Goal: Task Accomplishment & Management: Manage account settings

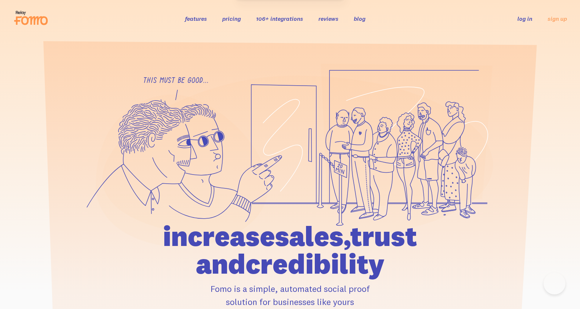
click at [524, 18] on link "log in" at bounding box center [524, 18] width 15 height 7
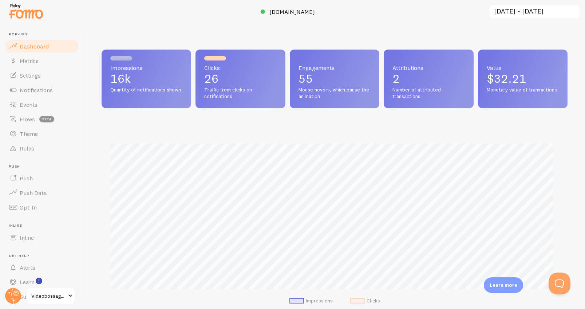
scroll to position [191, 461]
click at [42, 90] on span "Notifications" at bounding box center [36, 89] width 33 height 7
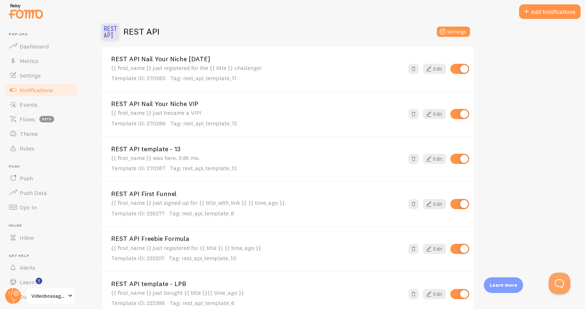
scroll to position [303, 0]
click at [435, 67] on link "Edit" at bounding box center [434, 68] width 23 height 10
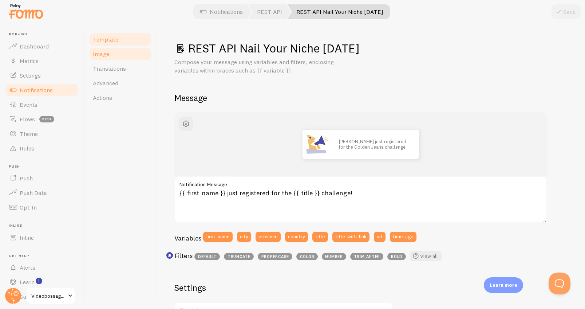
click at [102, 54] on span "Image" at bounding box center [101, 53] width 16 height 7
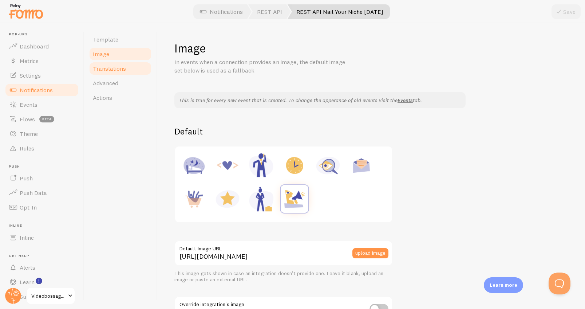
click at [107, 72] on link "Translations" at bounding box center [120, 68] width 64 height 15
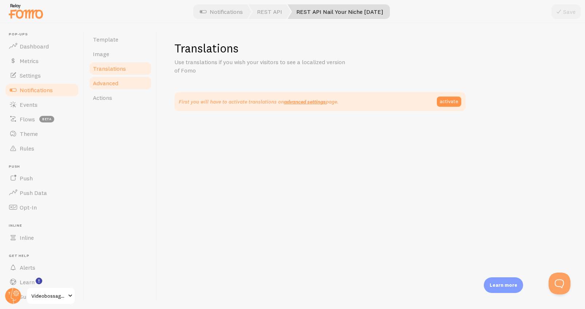
click at [107, 84] on span "Advanced" at bounding box center [105, 82] width 25 height 7
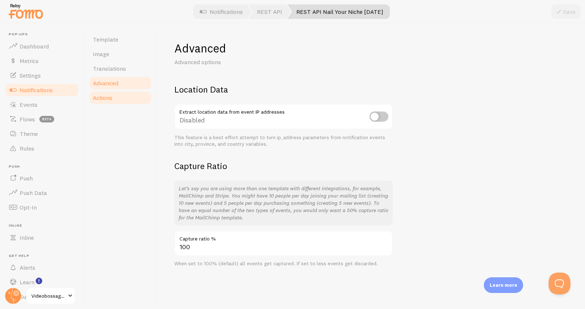
click at [108, 96] on span "Actions" at bounding box center [102, 97] width 19 height 7
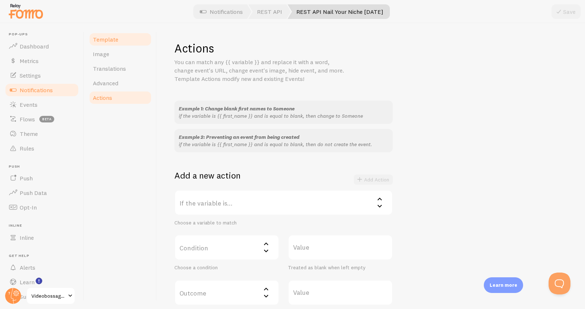
click at [112, 38] on span "Template" at bounding box center [105, 39] width 25 height 7
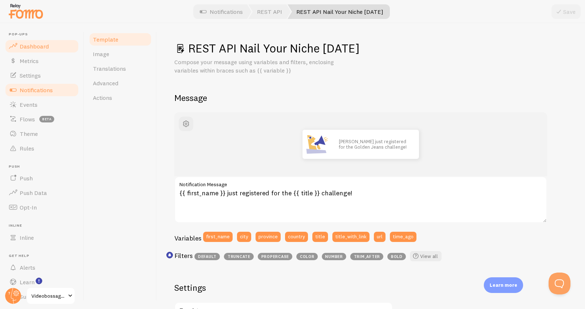
click at [35, 47] on span "Dashboard" at bounding box center [34, 46] width 29 height 7
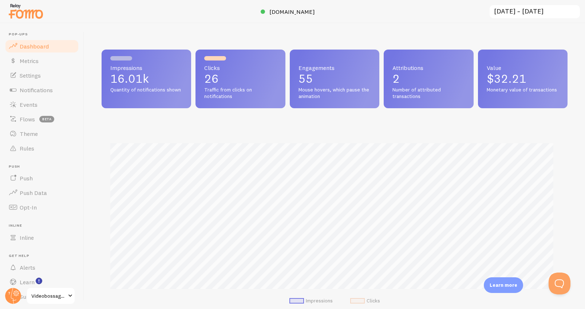
scroll to position [191, 461]
click at [31, 72] on span "Settings" at bounding box center [30, 75] width 21 height 7
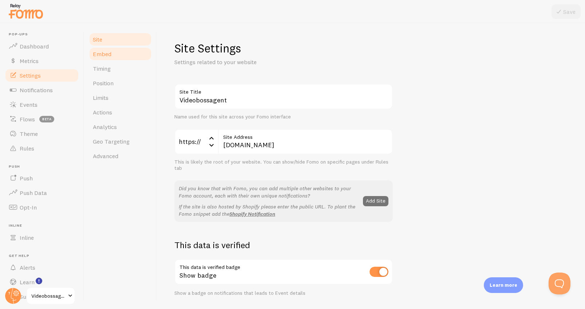
click at [105, 57] on span "Embed" at bounding box center [102, 53] width 19 height 7
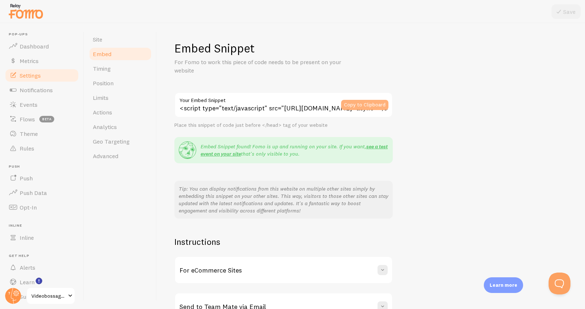
drag, startPoint x: 374, startPoint y: 104, endPoint x: 366, endPoint y: 105, distance: 8.0
click at [373, 105] on button "Copy to Clipboard" at bounding box center [364, 105] width 47 height 10
click at [39, 91] on span "Notifications" at bounding box center [36, 89] width 33 height 7
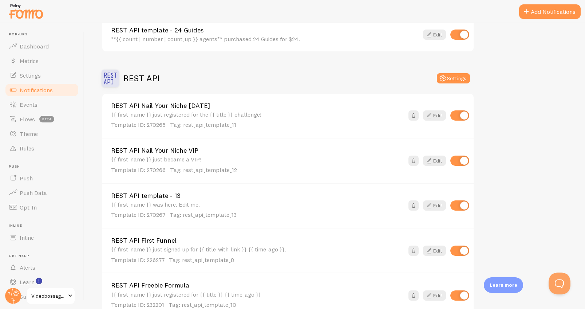
scroll to position [250, 0]
